Goal: Task Accomplishment & Management: Manage account settings

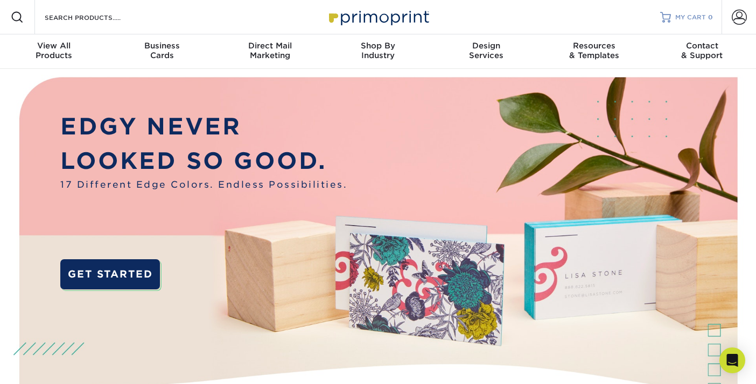
click at [689, 18] on span "MY CART" at bounding box center [690, 17] width 31 height 9
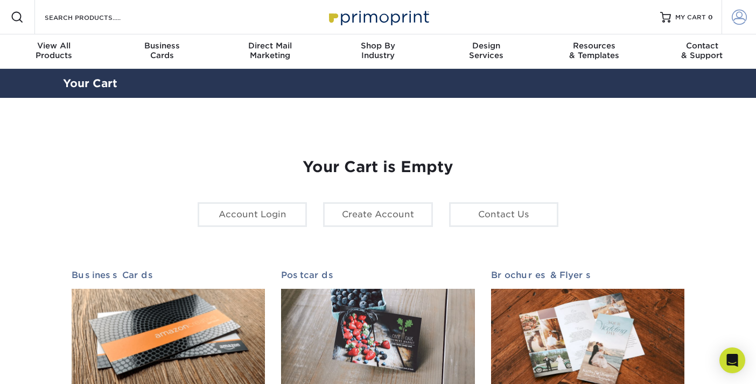
click at [741, 18] on span at bounding box center [739, 17] width 15 height 15
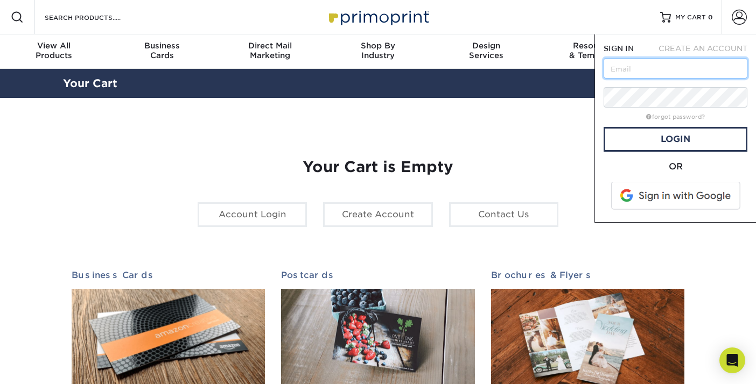
type input "mack@wingfishinc.com"
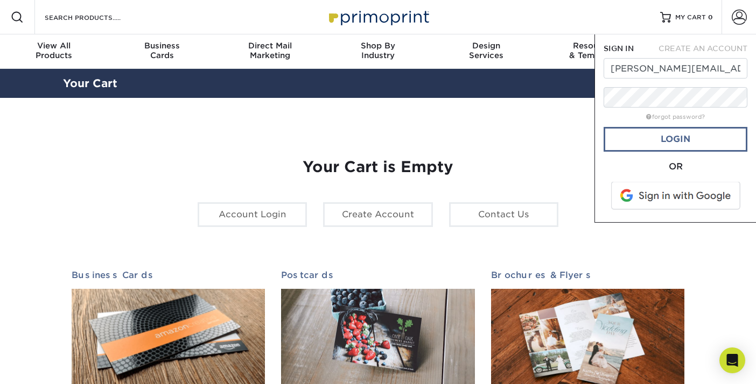
click at [664, 138] on link "Login" at bounding box center [676, 139] width 144 height 25
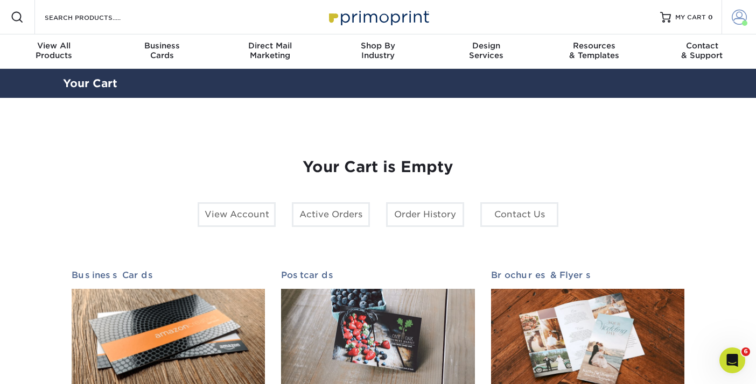
click at [734, 18] on span at bounding box center [739, 17] width 15 height 15
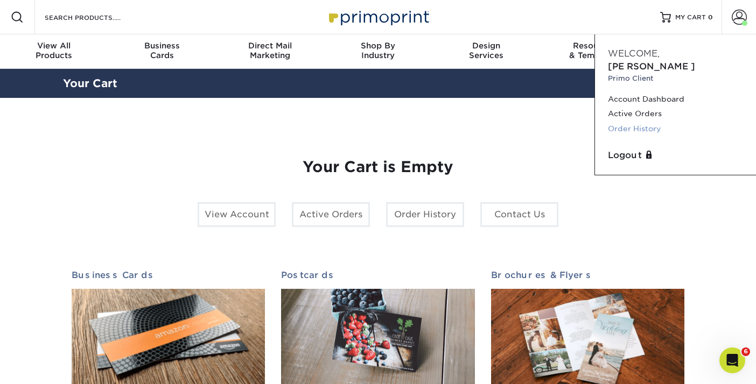
click at [646, 122] on link "Order History" at bounding box center [675, 129] width 135 height 15
click at [632, 122] on link "Order History" at bounding box center [675, 129] width 135 height 15
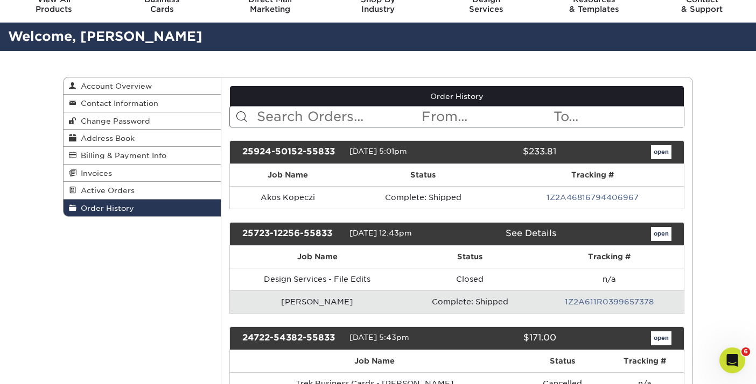
scroll to position [46, 0]
click at [660, 152] on link "open" at bounding box center [661, 152] width 20 height 14
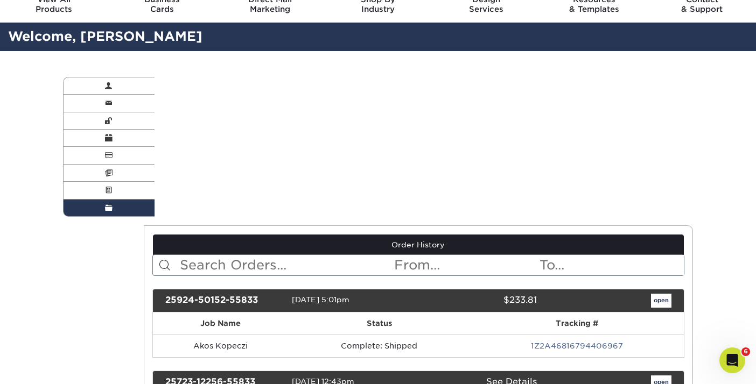
scroll to position [0, 0]
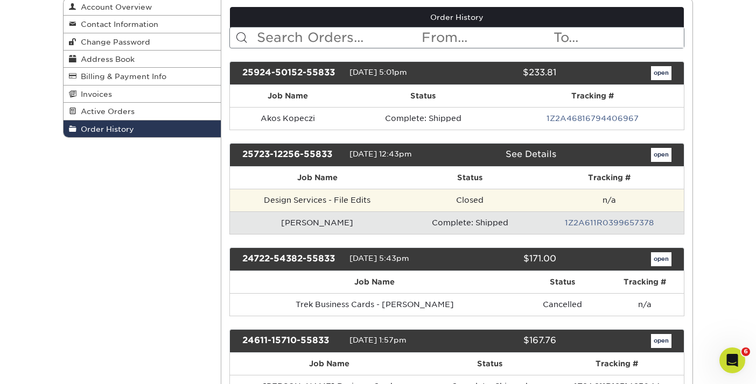
scroll to position [125, 0]
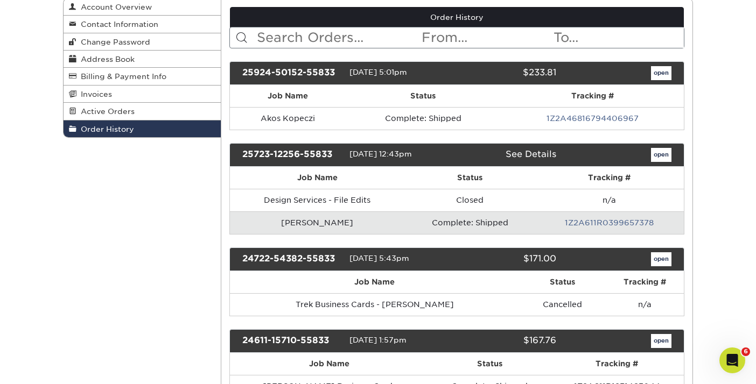
click at [660, 257] on link "open" at bounding box center [661, 260] width 20 height 14
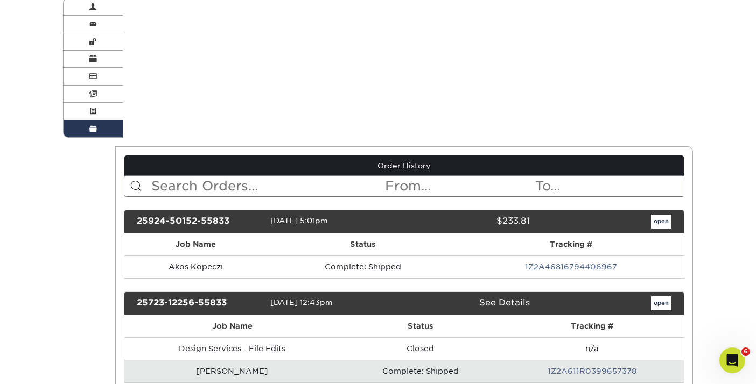
scroll to position [0, 0]
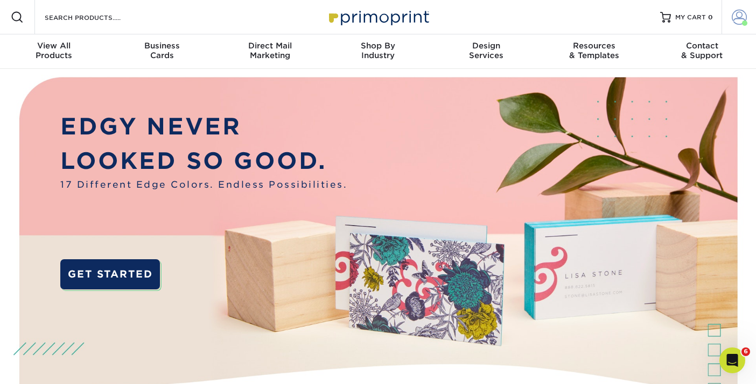
click at [737, 20] on span at bounding box center [739, 17] width 15 height 15
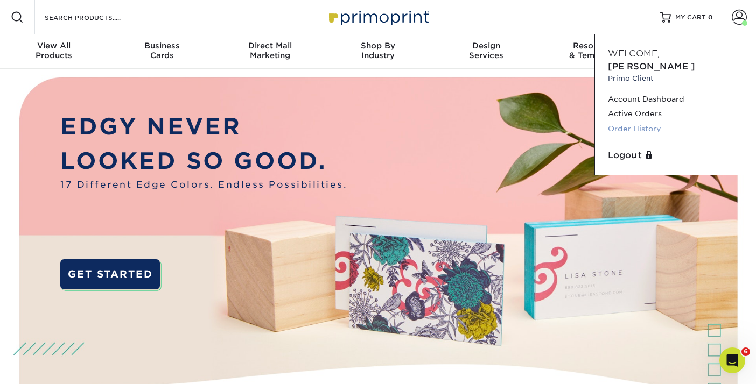
click at [656, 122] on link "Order History" at bounding box center [675, 129] width 135 height 15
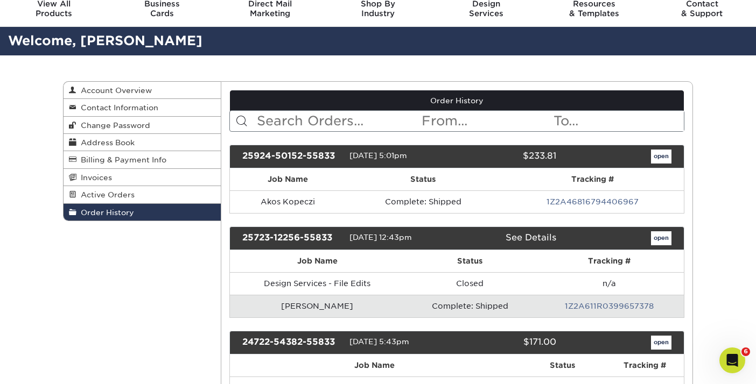
scroll to position [45, 0]
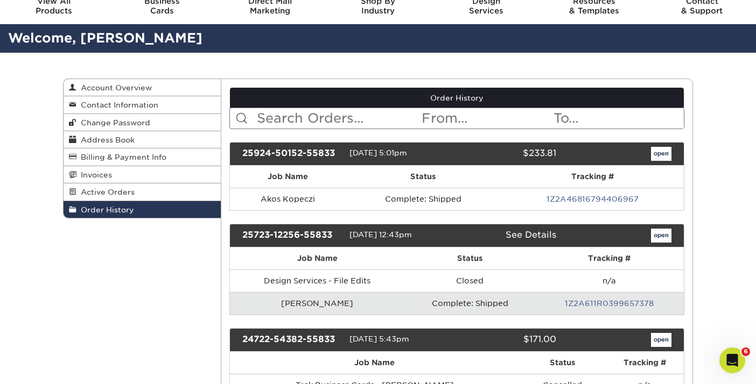
click at [659, 155] on link "open" at bounding box center [661, 154] width 20 height 14
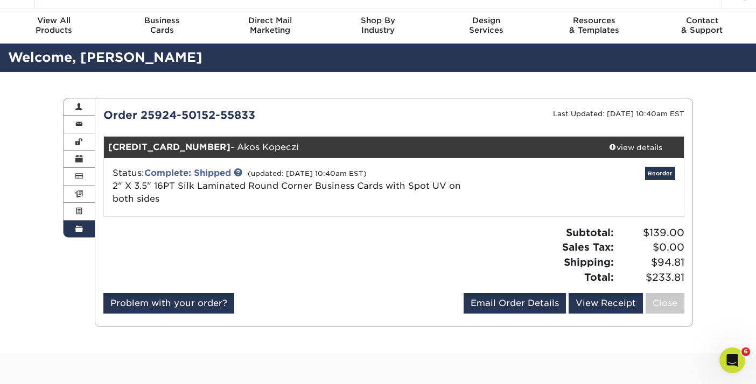
scroll to position [26, 0]
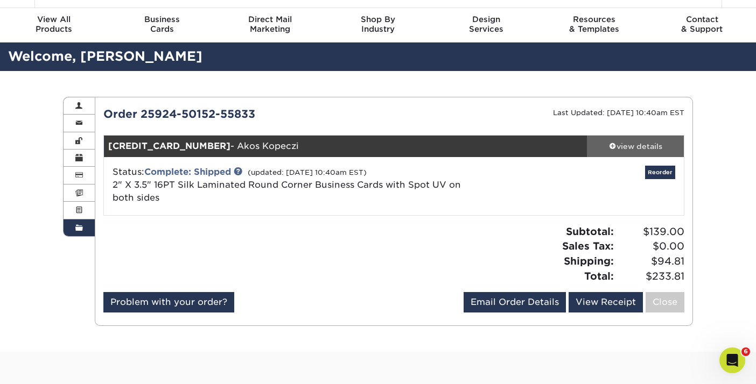
click at [639, 146] on div "view details" at bounding box center [635, 146] width 97 height 11
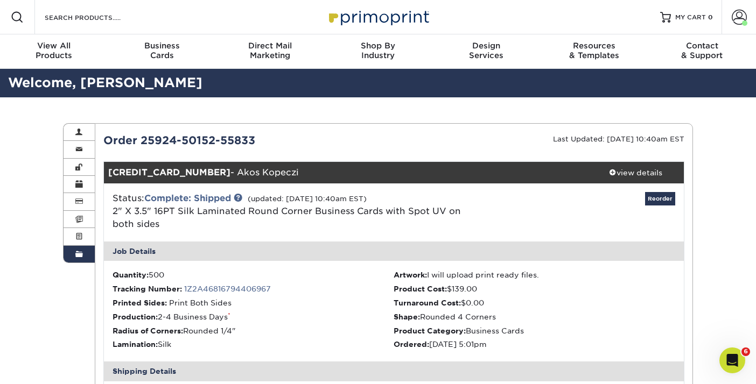
scroll to position [0, 0]
